Goal: Navigation & Orientation: Find specific page/section

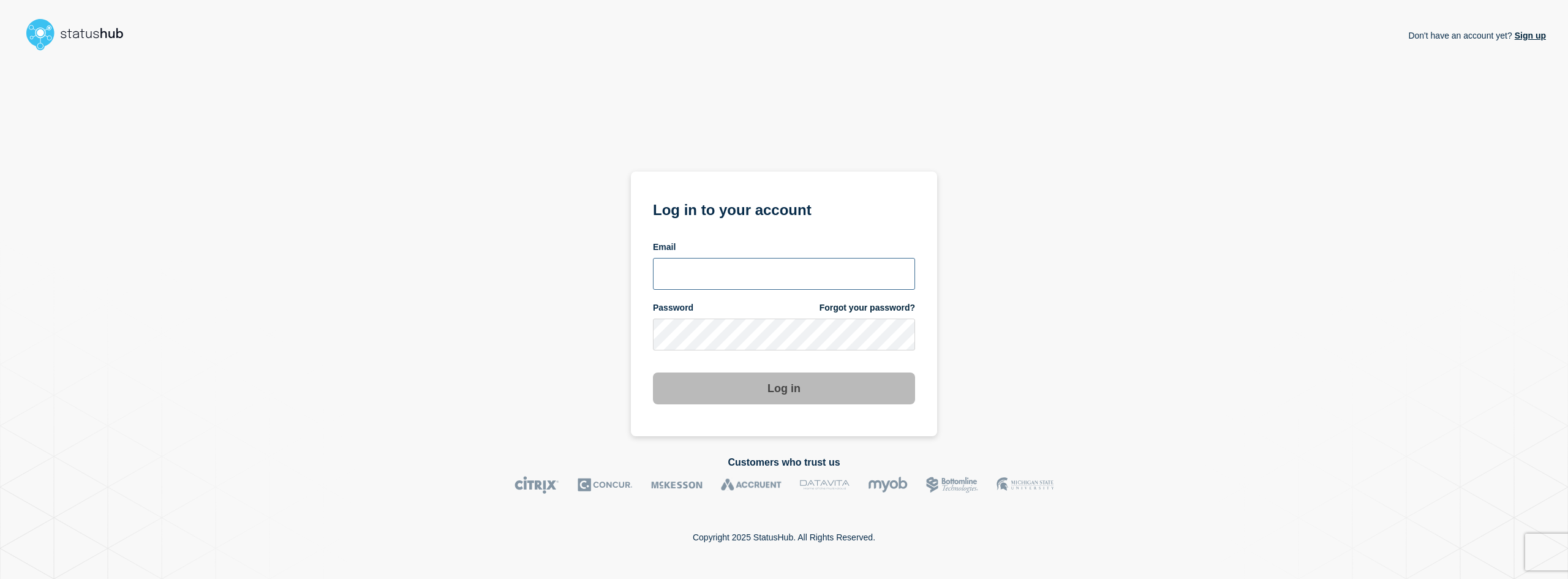
type input "[EMAIL_ADDRESS][DOMAIN_NAME]"
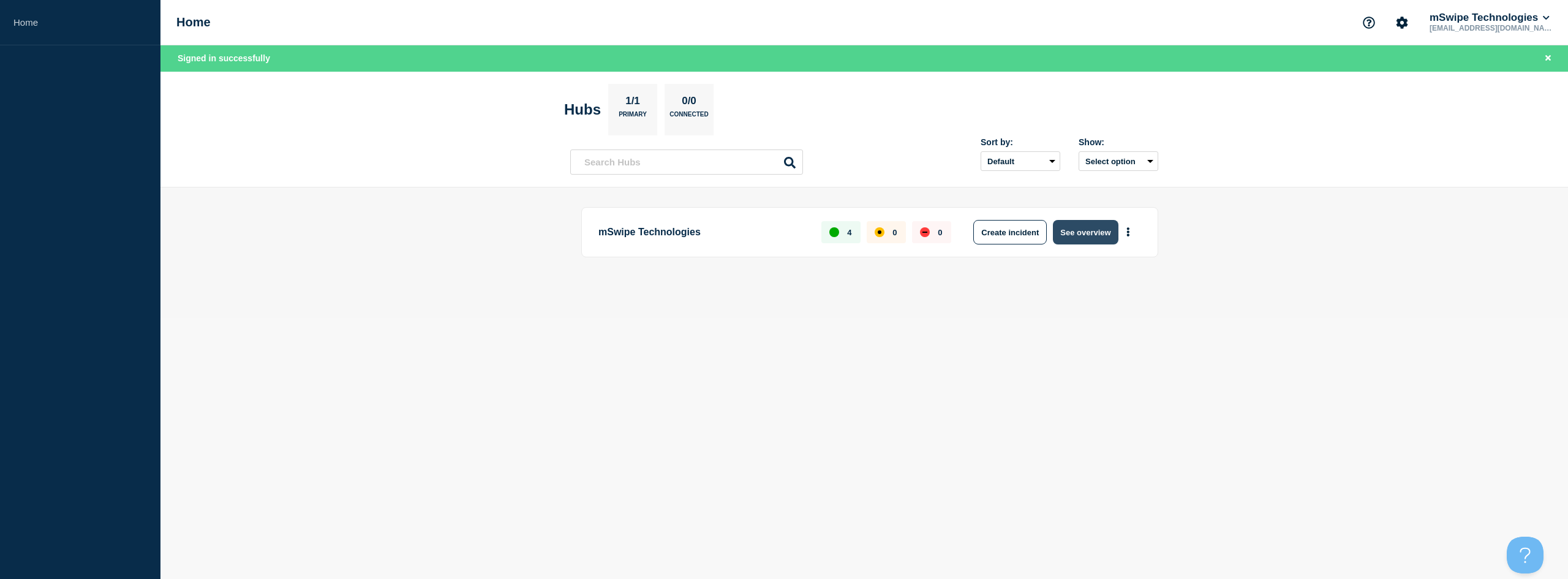
click at [1096, 233] on button "See overview" at bounding box center [1085, 232] width 65 height 25
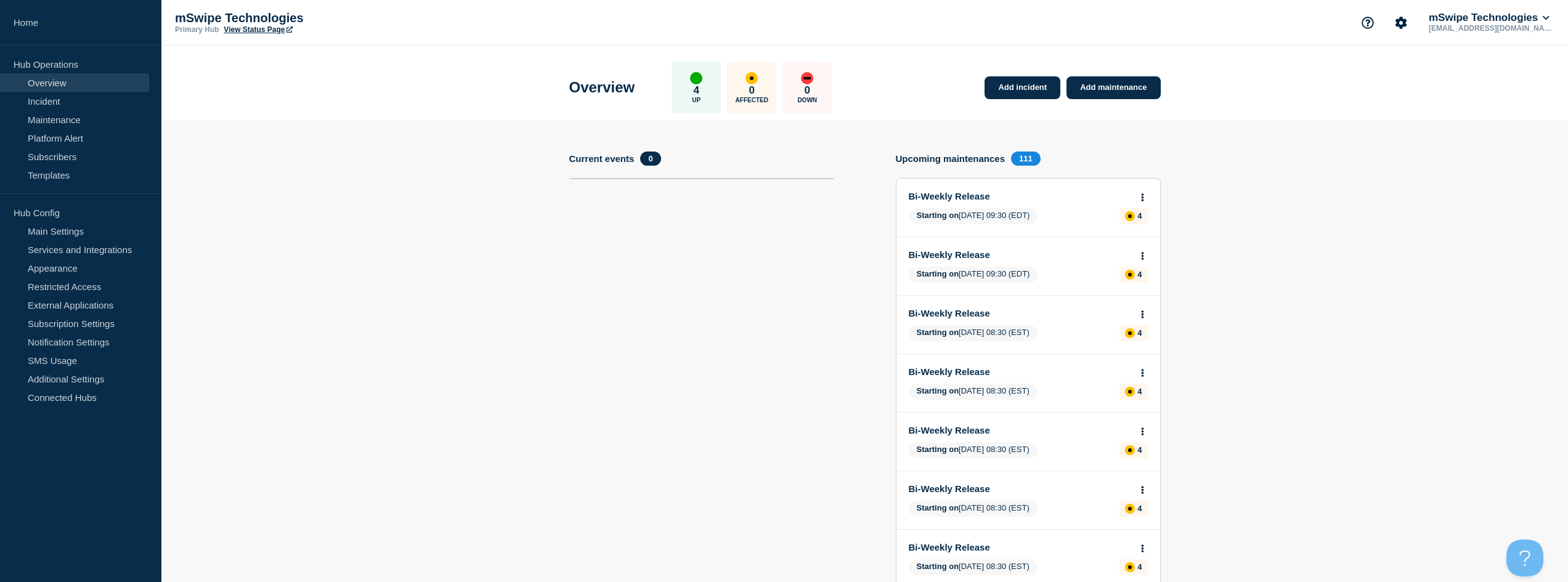
click at [273, 30] on link "View Status Page" at bounding box center [257, 30] width 68 height 9
